Goal: Information Seeking & Learning: Check status

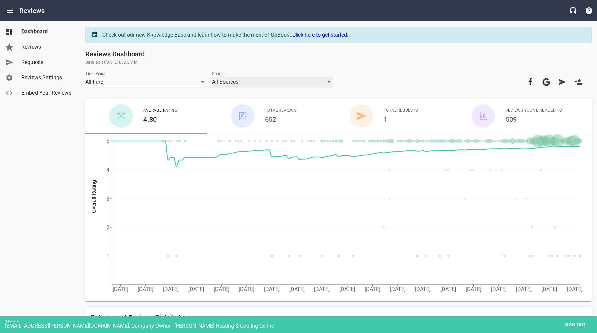
click at [249, 83] on div "All Sources" at bounding box center [272, 82] width 121 height 11
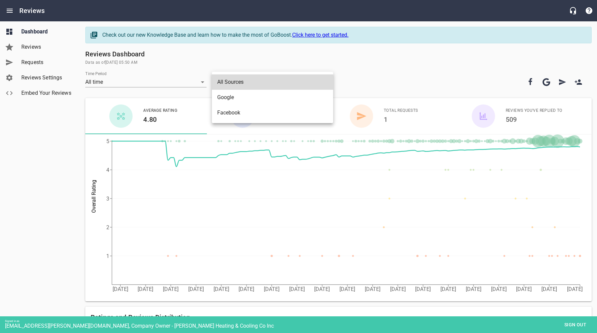
click at [232, 114] on li "Facebook" at bounding box center [272, 112] width 121 height 15
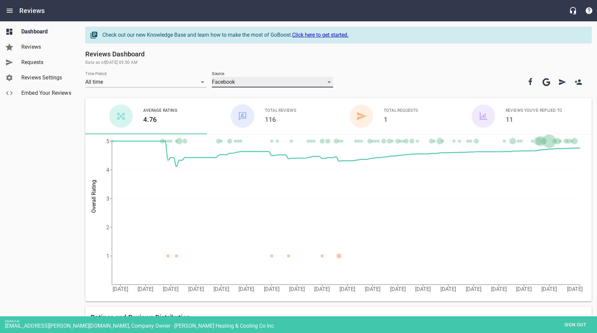
click at [287, 84] on div "Facebook" at bounding box center [272, 82] width 121 height 11
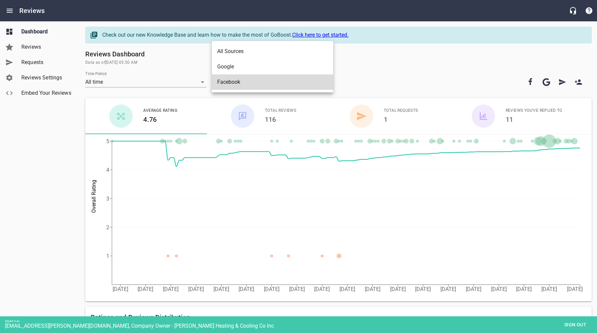
click at [230, 68] on li "Google" at bounding box center [272, 66] width 121 height 15
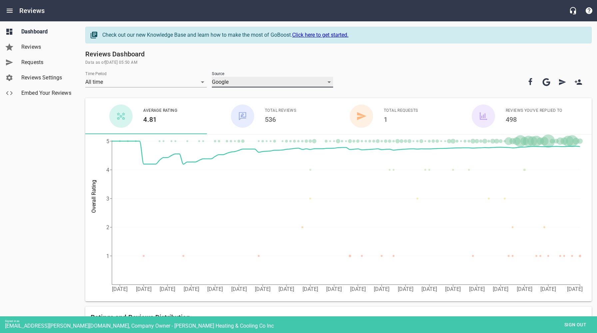
click at [270, 83] on div "Google" at bounding box center [272, 82] width 121 height 11
click at [235, 65] on li "All Sources" at bounding box center [272, 66] width 121 height 15
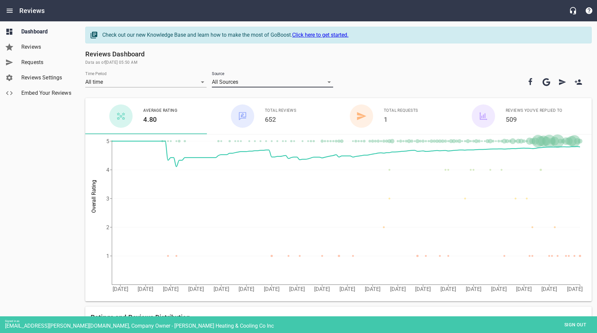
click at [571, 325] on span "Sign out" at bounding box center [576, 324] width 28 height 8
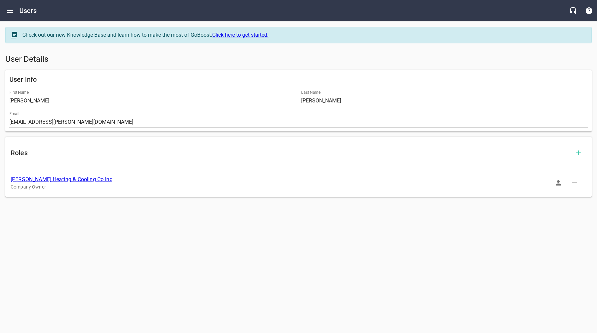
click at [64, 178] on link "[PERSON_NAME] Heating & Cooling Co Inc" at bounding box center [62, 179] width 102 height 6
